Goal: Transaction & Acquisition: Subscribe to service/newsletter

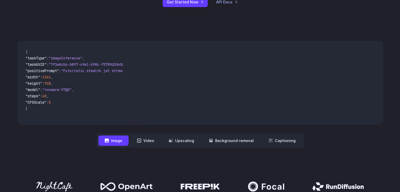
scroll to position [131, 0]
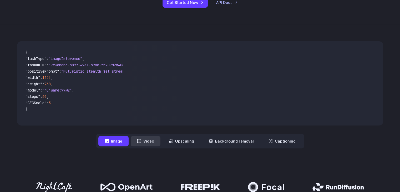
click at [145, 140] on button "Video" at bounding box center [146, 141] width 30 height 10
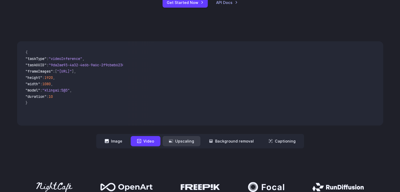
click at [197, 145] on button "Upscaling" at bounding box center [181, 141] width 38 height 10
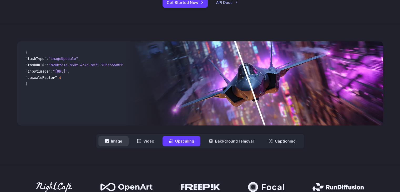
click at [116, 141] on button "Image" at bounding box center [113, 141] width 30 height 10
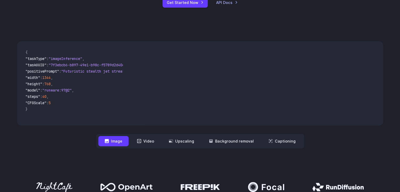
drag, startPoint x: 48, startPoint y: 124, endPoint x: 123, endPoint y: 126, distance: 74.9
click at [123, 126] on div "**********" at bounding box center [200, 94] width 366 height 107
drag, startPoint x: 52, startPoint y: 124, endPoint x: 85, endPoint y: 121, distance: 33.2
click at [84, 122] on div "{ "taskType" : "imageInference" , "taskUUID" : "7f3ebcb6-b897-49e1-b98c-f5789d2…" at bounding box center [72, 83] width 110 height 84
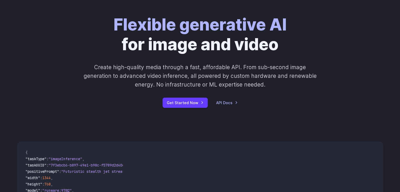
scroll to position [26, 0]
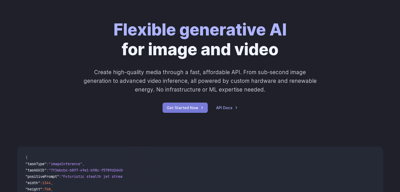
click at [171, 108] on link "Get Started Now" at bounding box center [184, 108] width 45 height 10
